Goal: Task Accomplishment & Management: Use online tool/utility

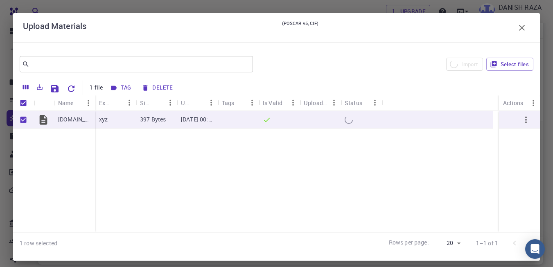
scroll to position [48, 0]
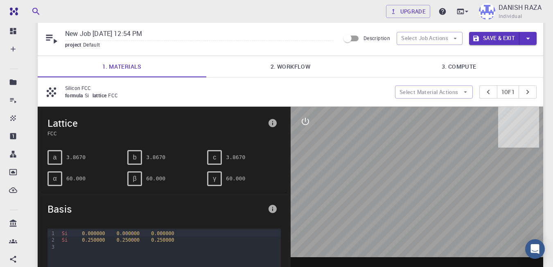
scroll to position [11, 0]
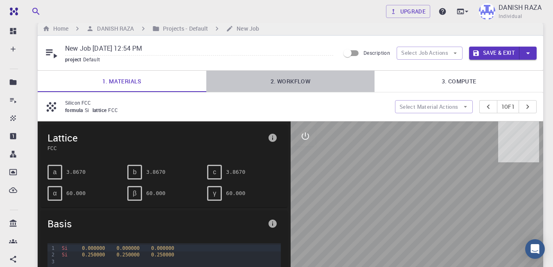
click at [292, 85] on link "2. Workflow" at bounding box center [290, 81] width 169 height 21
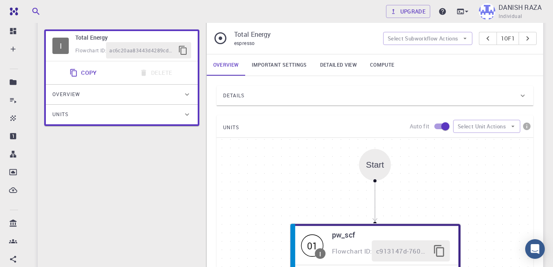
scroll to position [42, 0]
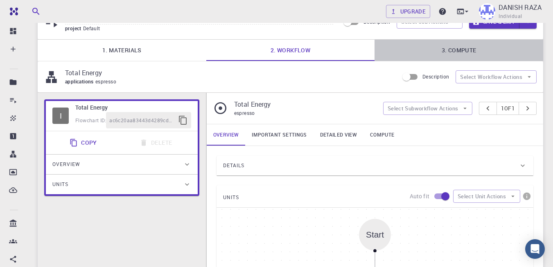
click at [483, 45] on link "3. Compute" at bounding box center [459, 50] width 169 height 21
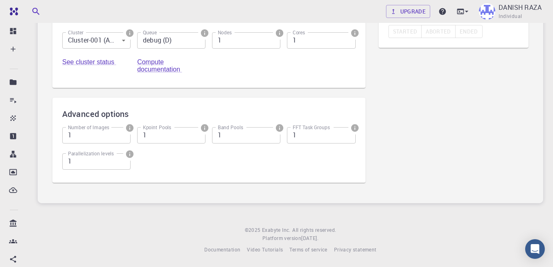
scroll to position [0, 0]
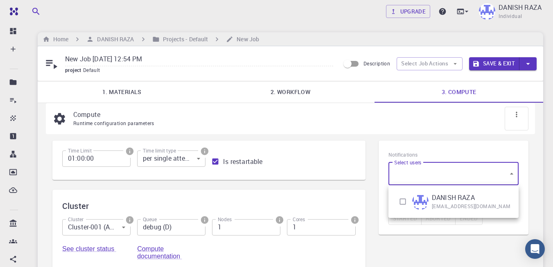
click at [485, 166] on body "Free Dashboard Create New Job New Material Create Material Upload File Import f…" at bounding box center [276, 227] width 553 height 455
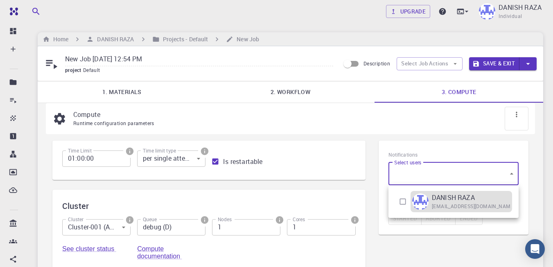
click at [469, 200] on p "DANISH RAZA" at bounding box center [453, 198] width 43 height 10
type input "[object Object]"
checkbox input "true"
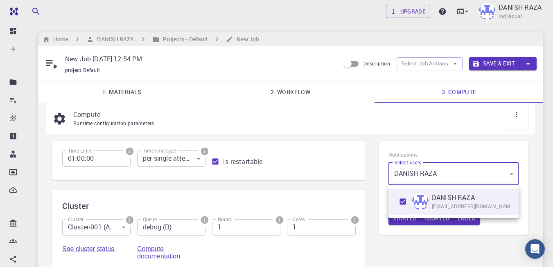
click at [542, 207] on div at bounding box center [276, 133] width 553 height 267
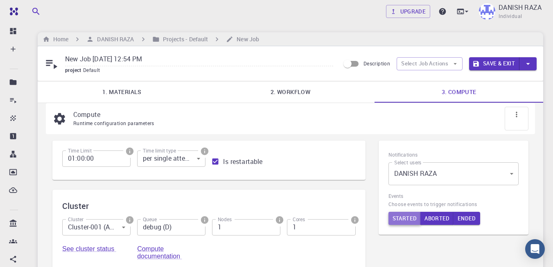
click at [404, 219] on button "Started" at bounding box center [405, 218] width 33 height 13
click at [517, 114] on icon at bounding box center [516, 114] width 1 height 5
